Goal: Check status

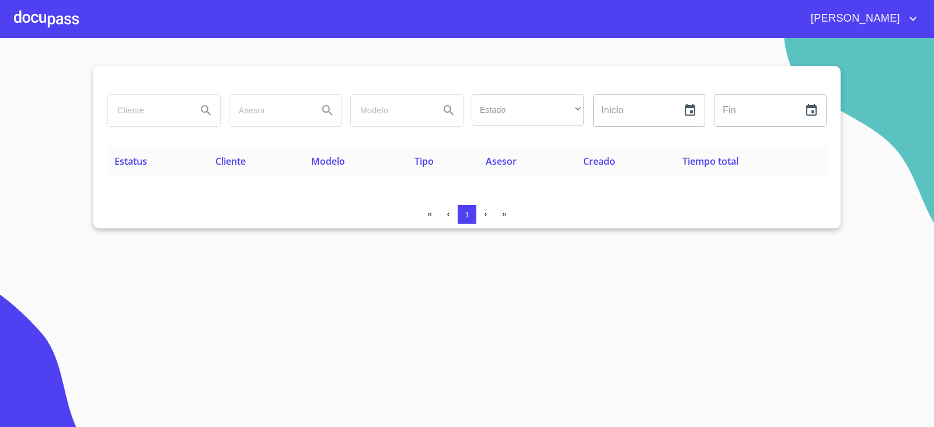
click at [68, 15] on div at bounding box center [46, 18] width 65 height 37
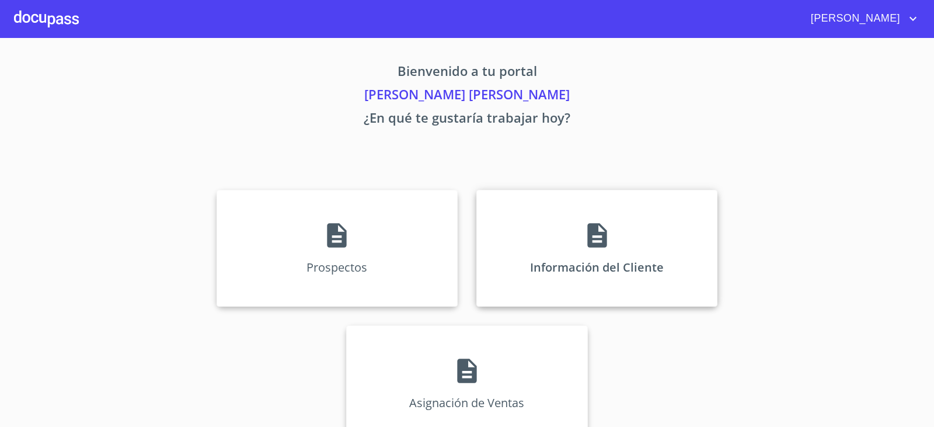
click at [578, 257] on div "Información del Cliente" at bounding box center [596, 248] width 241 height 117
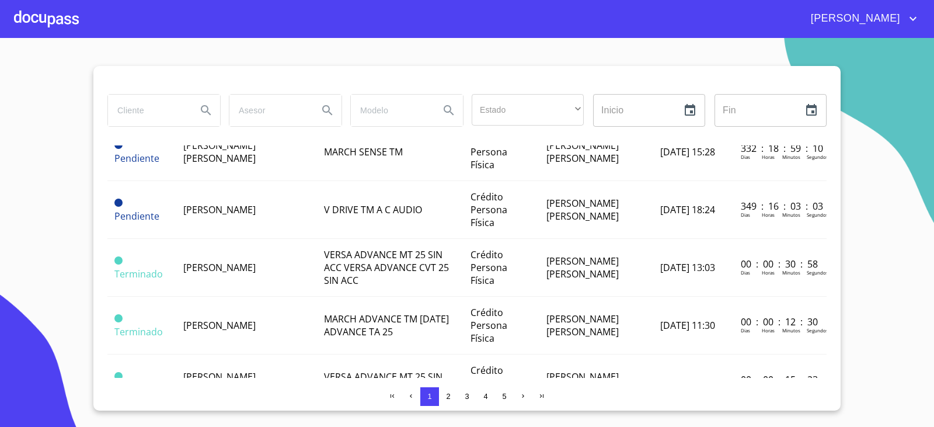
scroll to position [292, 0]
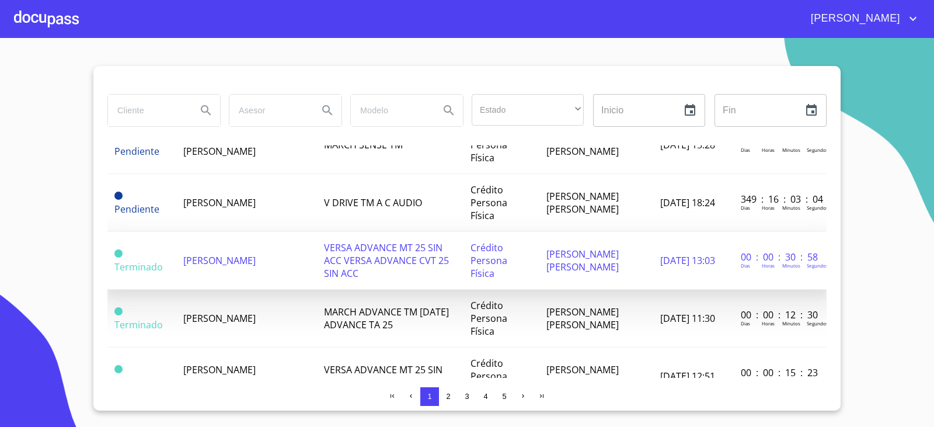
click at [257, 232] on td "[PERSON_NAME]" at bounding box center [246, 261] width 141 height 58
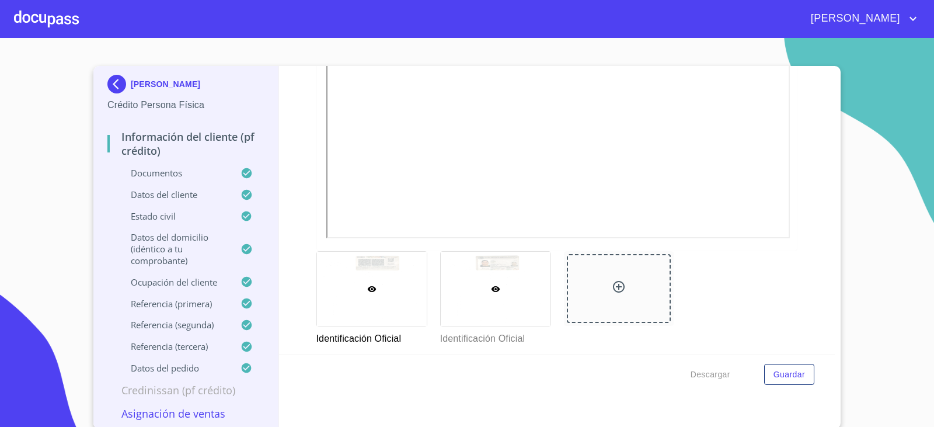
click at [520, 275] on div at bounding box center [496, 288] width 110 height 75
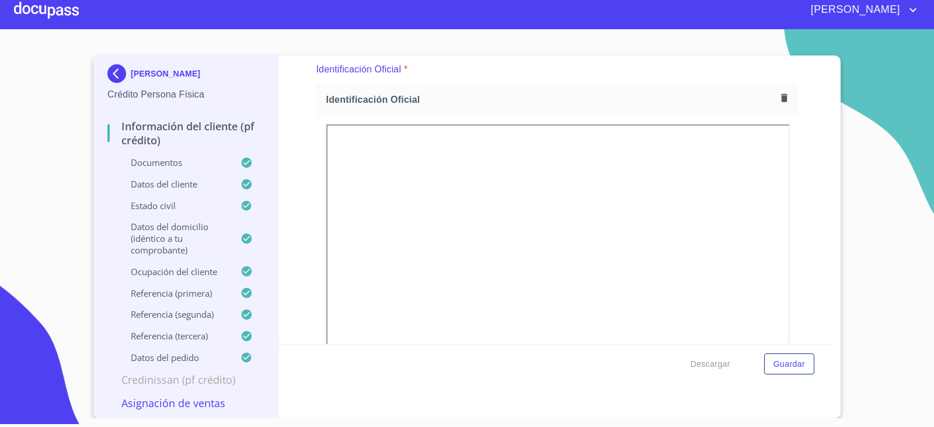
click at [112, 72] on img at bounding box center [118, 73] width 23 height 19
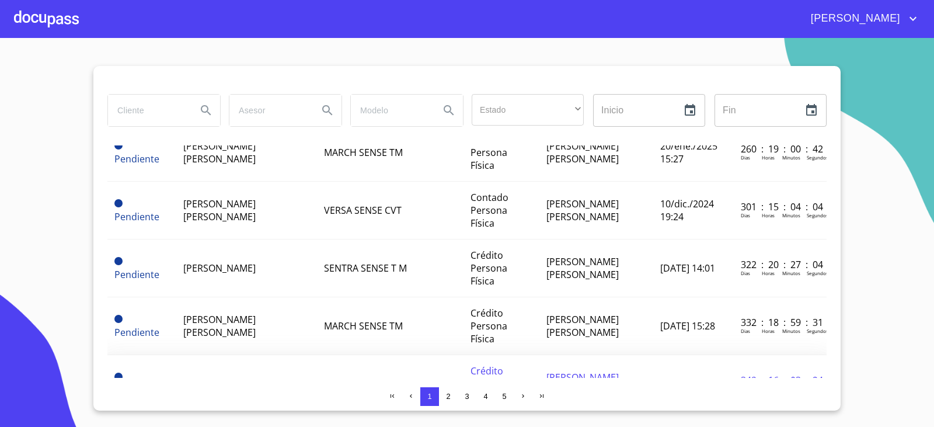
scroll to position [233, 0]
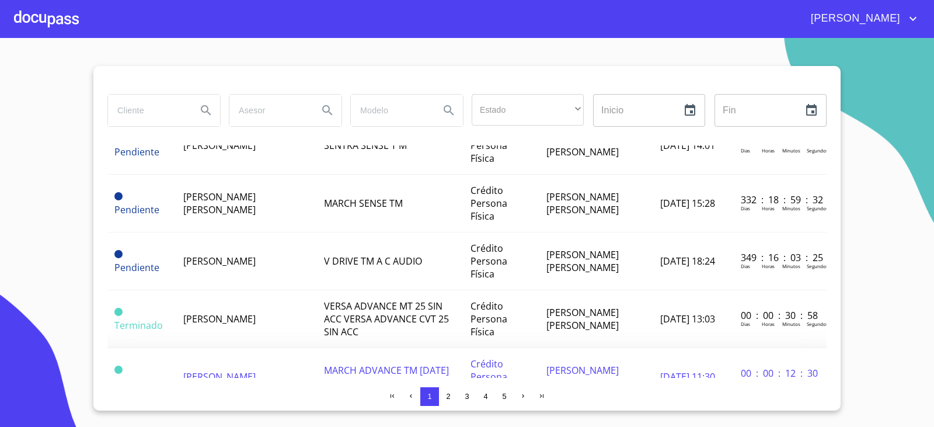
click at [253, 348] on td "[PERSON_NAME]" at bounding box center [246, 377] width 141 height 58
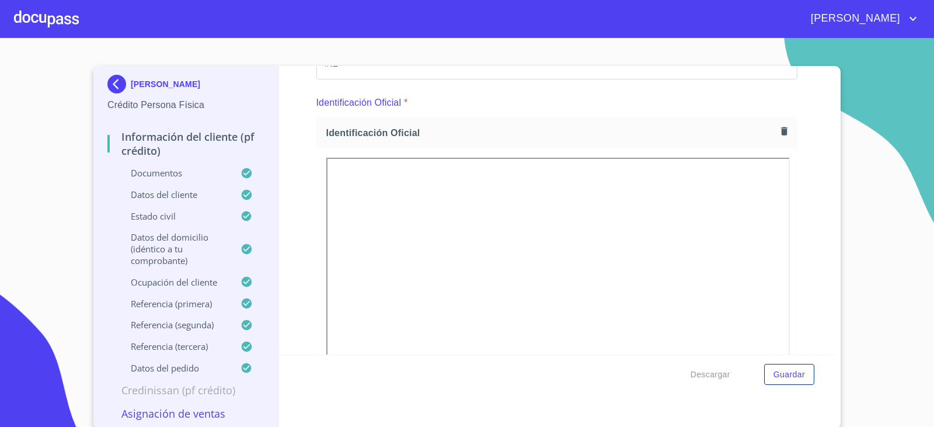
click at [117, 87] on img at bounding box center [118, 84] width 23 height 19
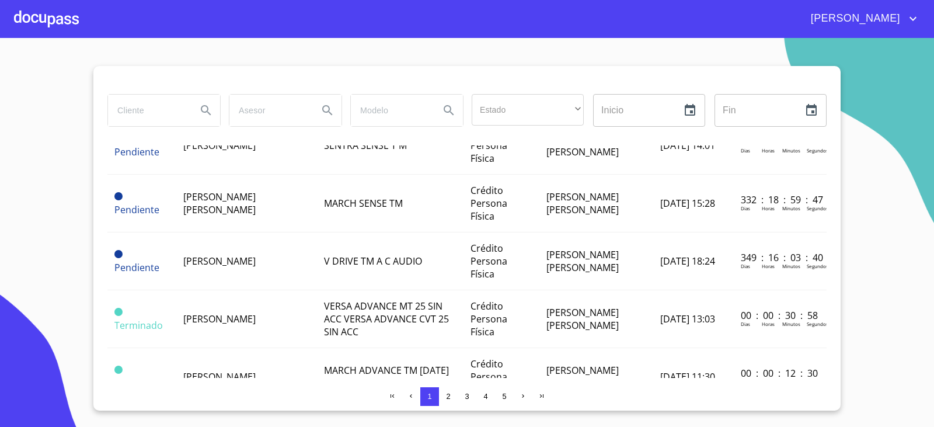
scroll to position [292, 0]
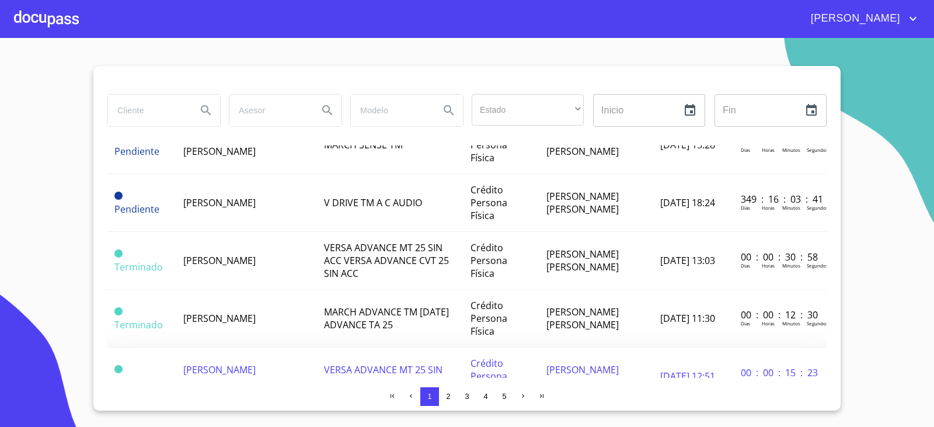
click at [256, 363] on span "[PERSON_NAME] [PERSON_NAME]" at bounding box center [219, 376] width 72 height 26
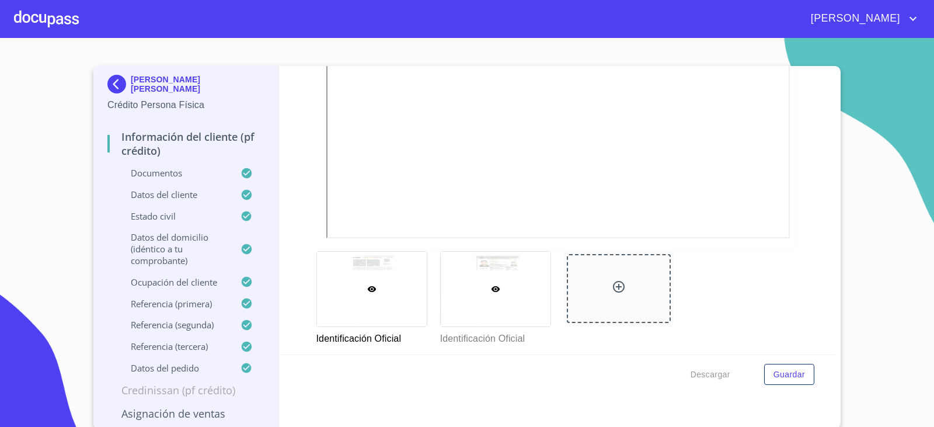
click at [473, 278] on div at bounding box center [496, 288] width 110 height 75
